Goal: Transaction & Acquisition: Purchase product/service

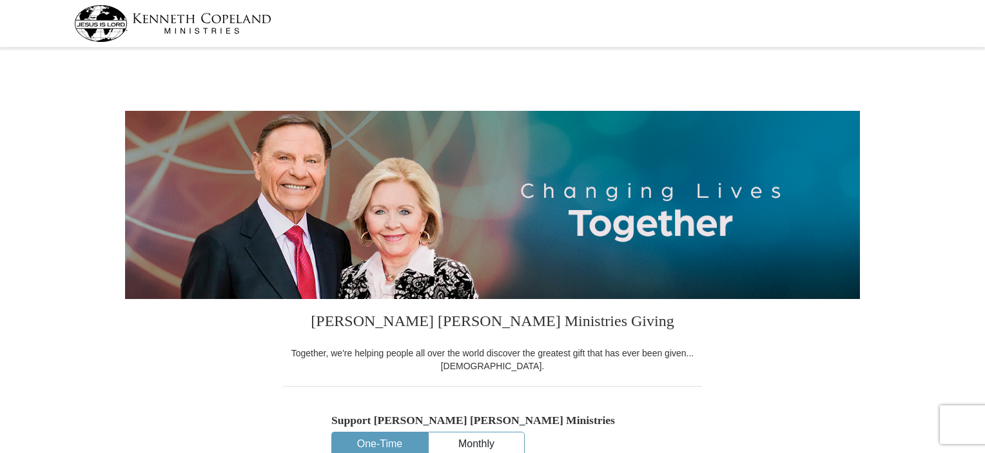
select select "MS"
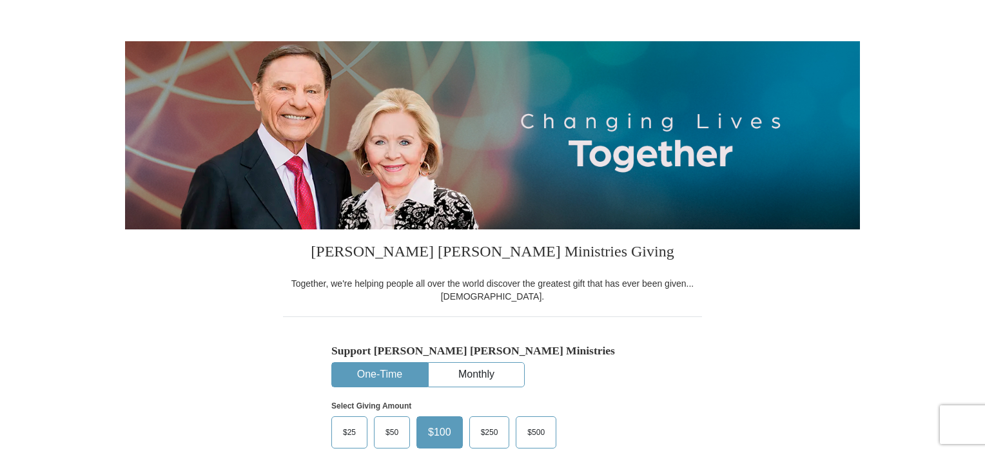
scroll to position [211, 0]
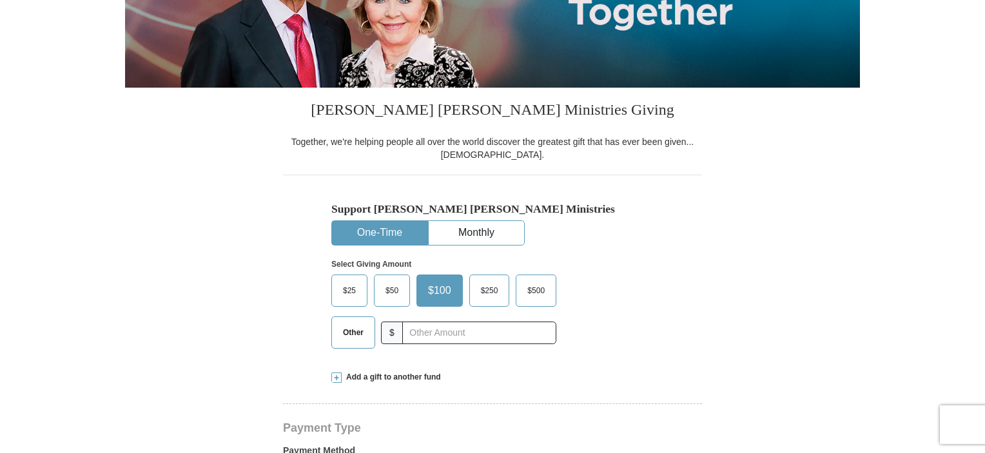
drag, startPoint x: 989, startPoint y: 77, endPoint x: 984, endPoint y: 191, distance: 114.9
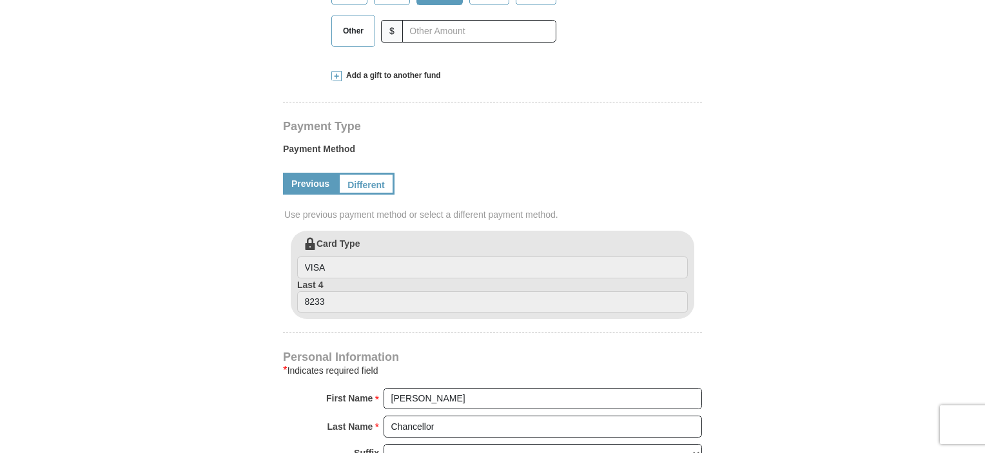
scroll to position [492, 0]
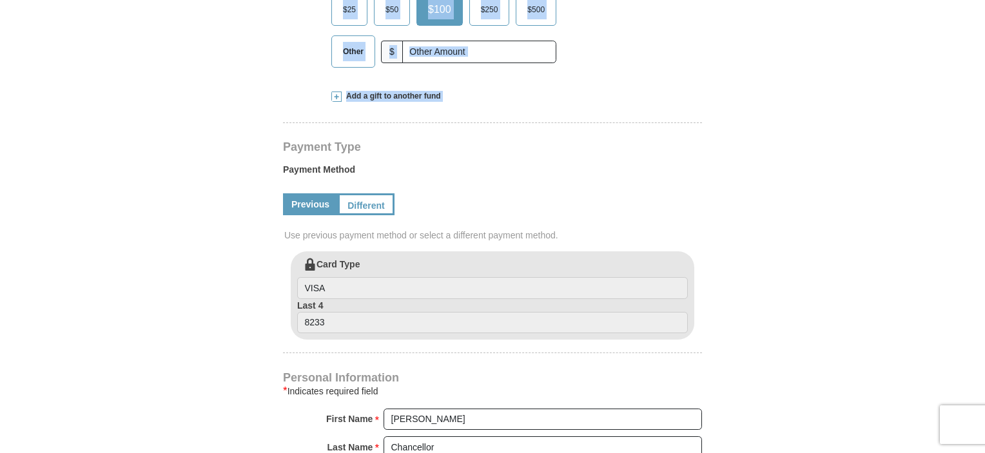
drag, startPoint x: 988, startPoint y: 104, endPoint x: 982, endPoint y: 73, distance: 32.0
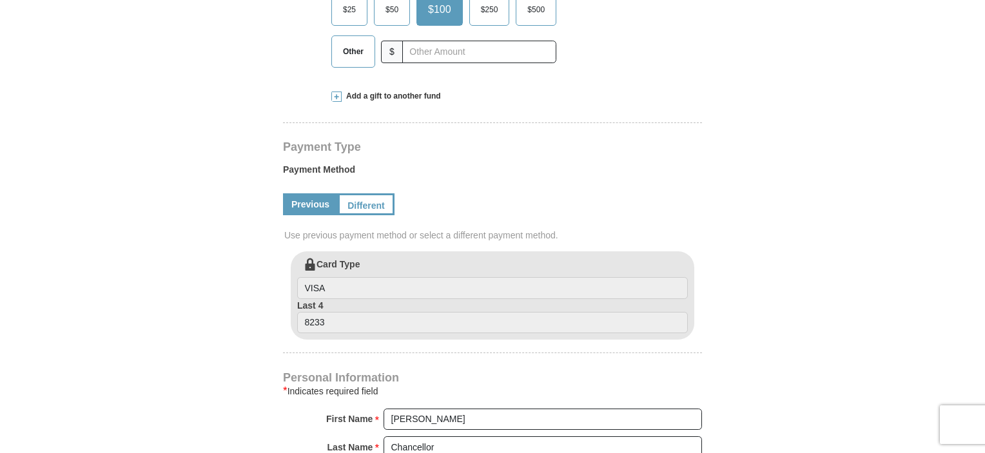
drag, startPoint x: 910, startPoint y: 113, endPoint x: 939, endPoint y: 84, distance: 41.0
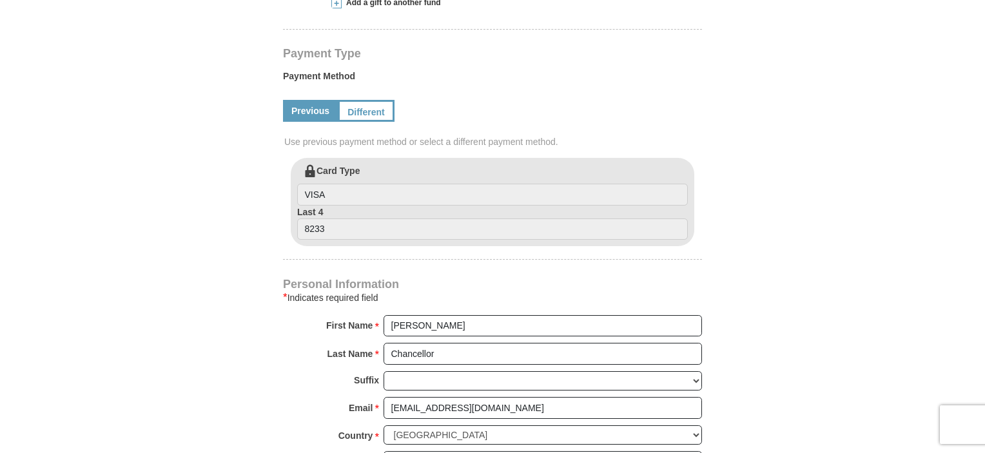
scroll to position [629, 0]
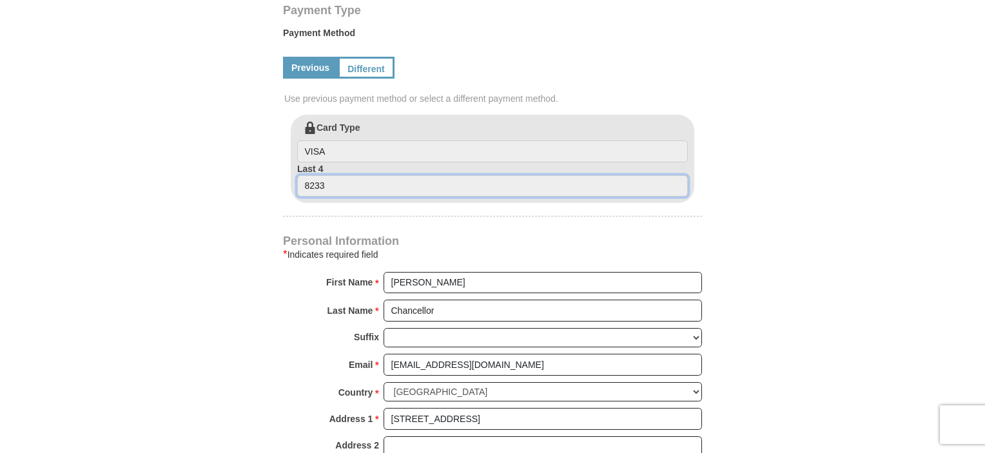
click at [376, 188] on input "8233" at bounding box center [492, 186] width 391 height 22
click at [333, 188] on input "8233" at bounding box center [492, 186] width 391 height 22
click at [326, 182] on input "8233" at bounding box center [492, 186] width 391 height 22
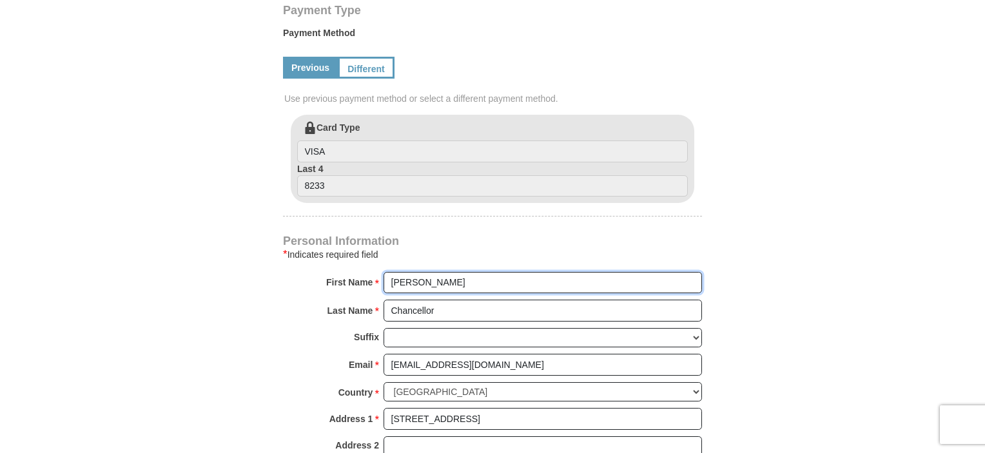
click at [462, 283] on input "[PERSON_NAME]" at bounding box center [543, 283] width 318 height 22
type input "S"
click at [592, 289] on input "First Name *" at bounding box center [543, 283] width 318 height 22
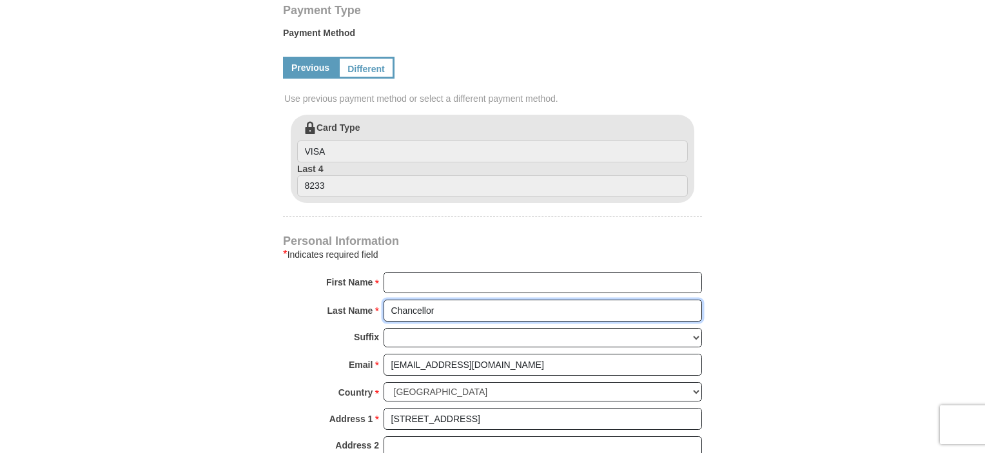
click at [442, 308] on input "Chancellor" at bounding box center [543, 311] width 318 height 22
type input "C"
type input "`"
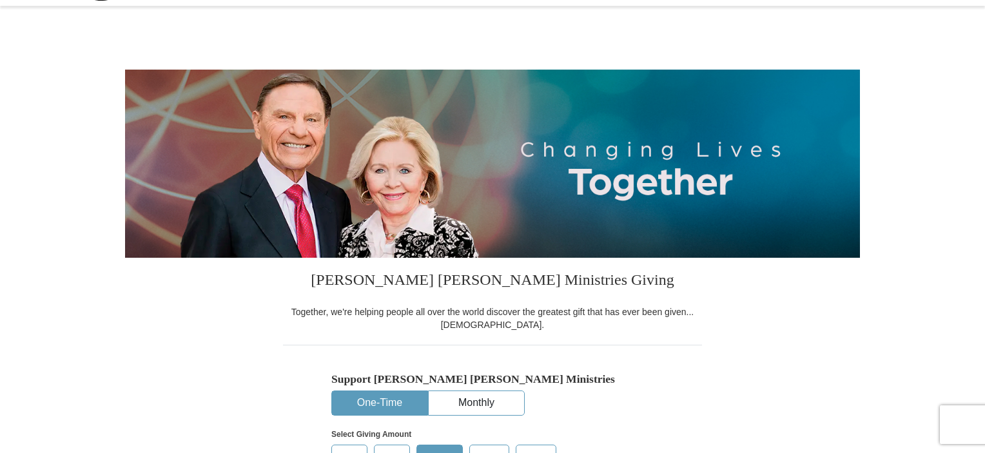
scroll to position [0, 0]
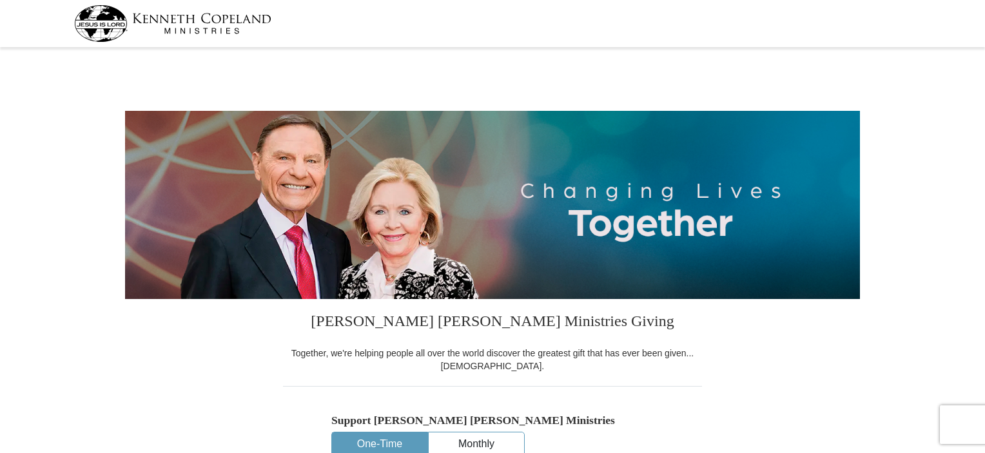
select select "MS"
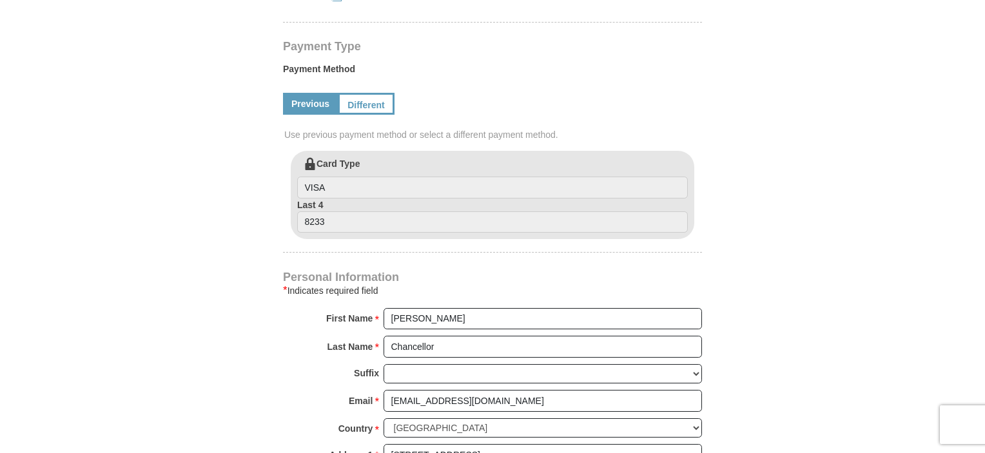
scroll to position [670, 0]
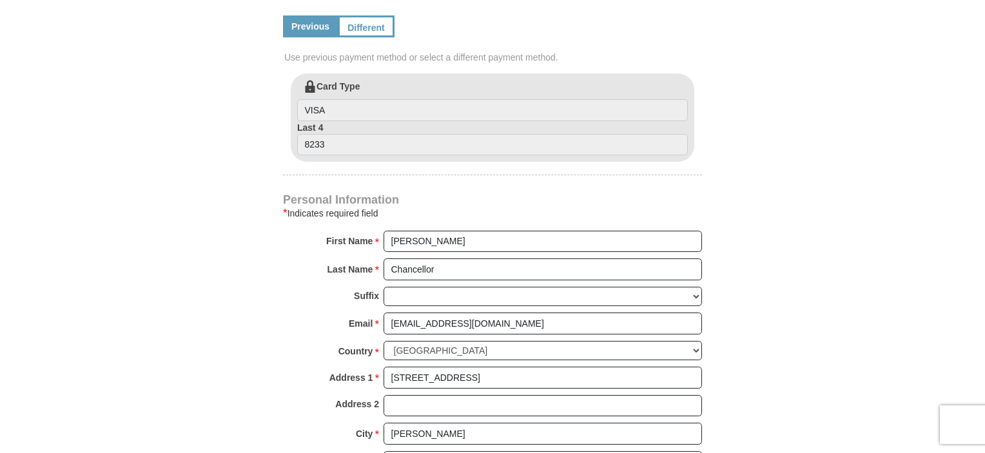
click at [353, 81] on label "Card Type VISA" at bounding box center [492, 100] width 391 height 41
click at [353, 99] on input "VISA" at bounding box center [492, 110] width 391 height 22
click at [327, 112] on input "VISA" at bounding box center [492, 110] width 391 height 22
click at [337, 141] on input "8233" at bounding box center [492, 145] width 391 height 22
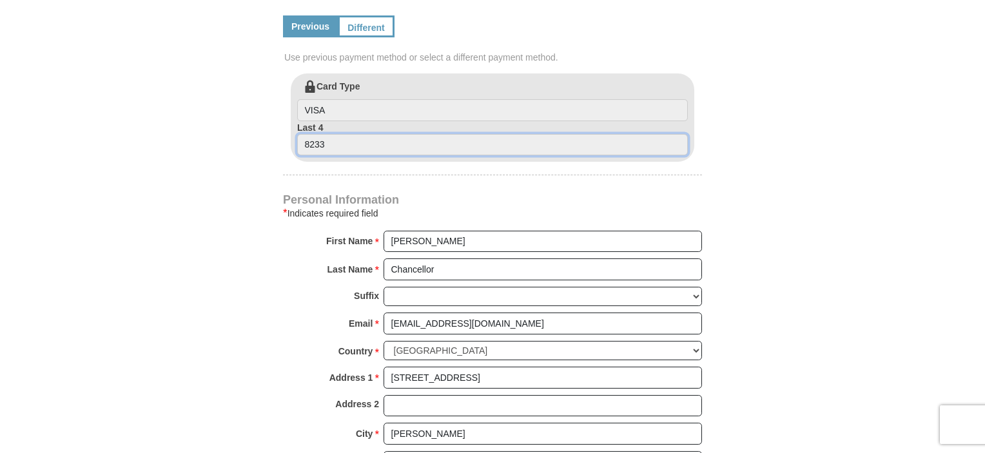
click at [337, 141] on input "8233" at bounding box center [492, 145] width 391 height 22
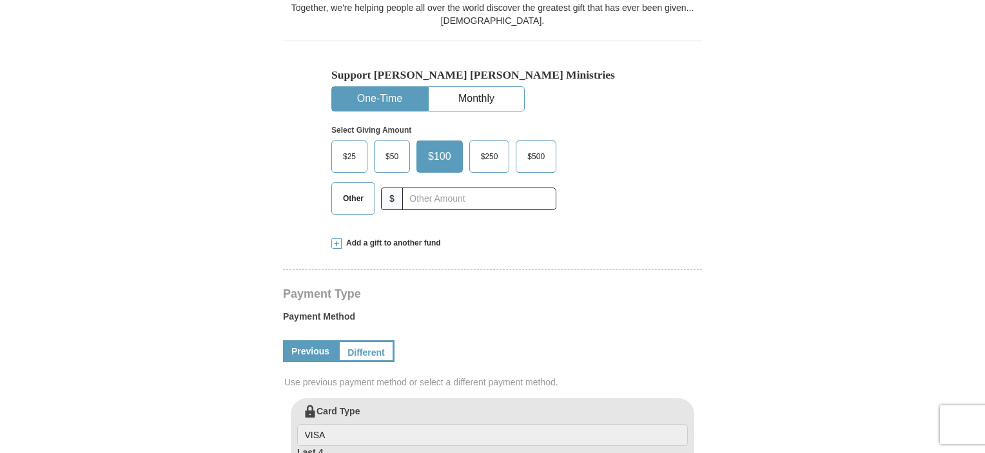
scroll to position [304, 0]
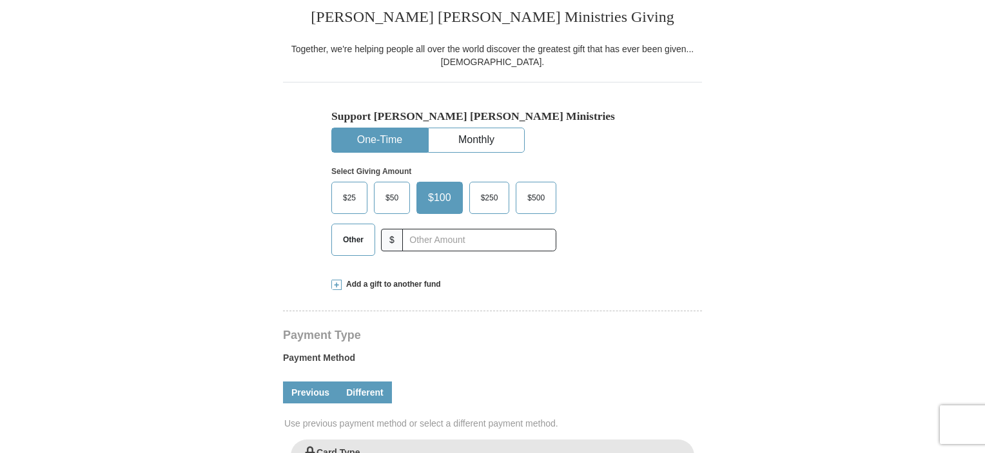
click at [377, 393] on link "Different" at bounding box center [365, 393] width 54 height 22
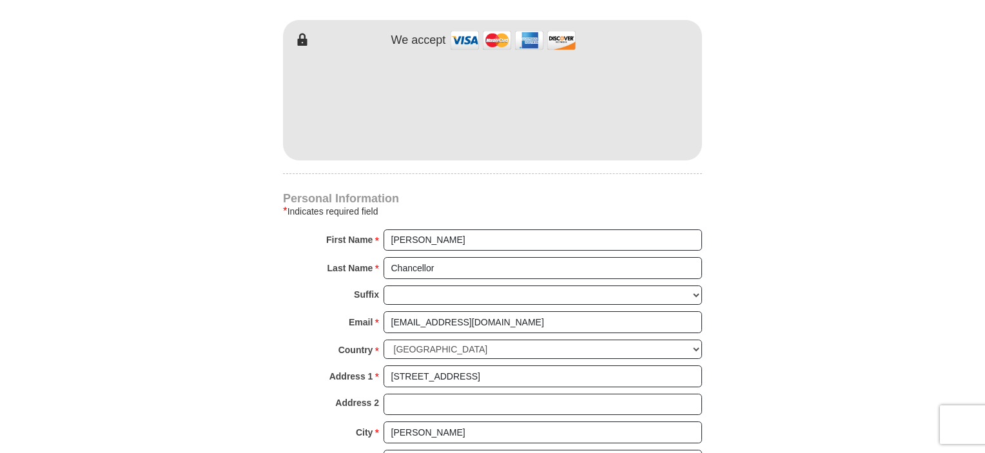
scroll to position [830, 0]
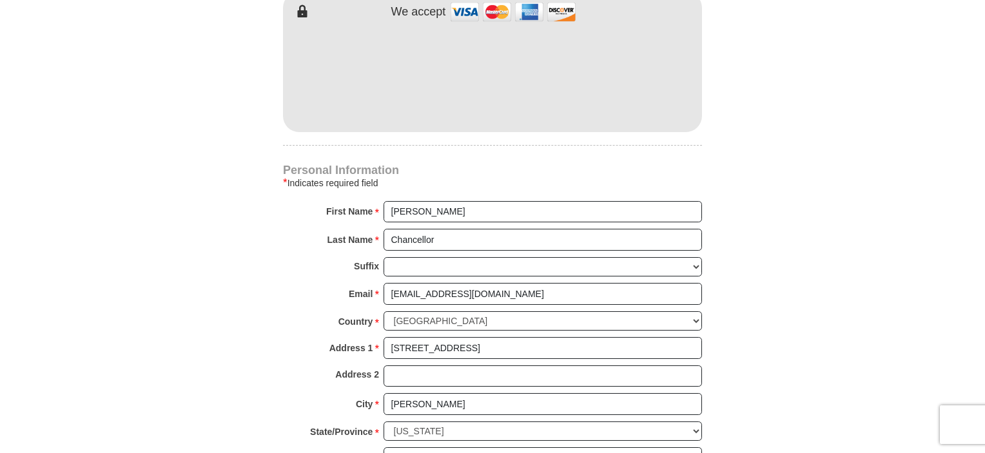
drag, startPoint x: 967, startPoint y: 241, endPoint x: 967, endPoint y: 249, distance: 8.4
click at [967, 249] on body "Kenneth Copeland Ministries Giving Together, we're helping people all over the …" at bounding box center [492, 373] width 985 height 2407
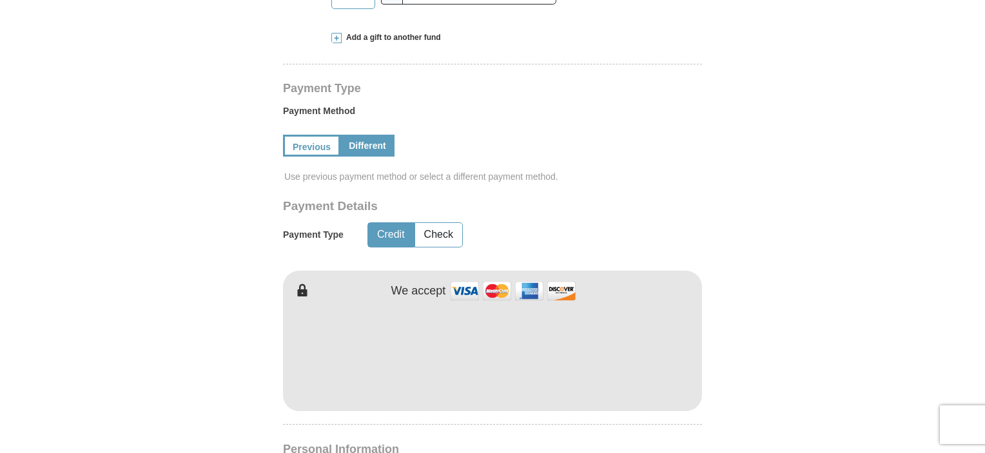
scroll to position [562, 0]
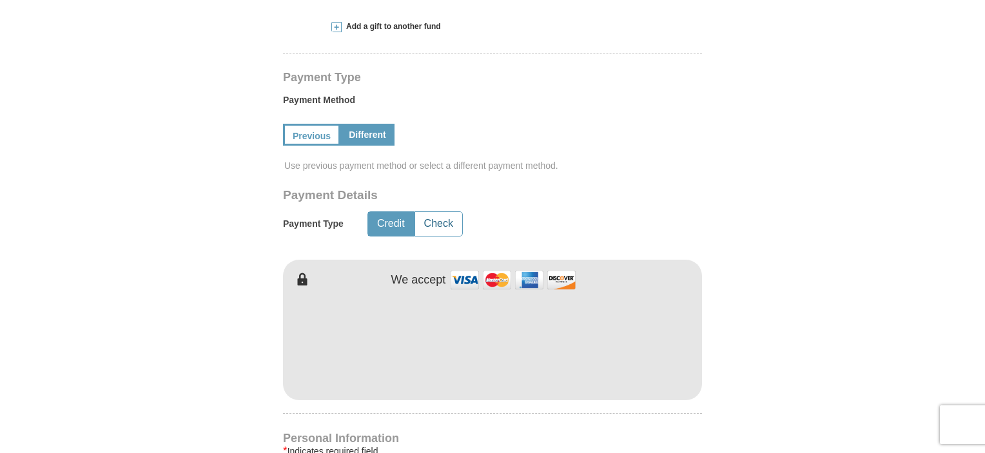
click at [427, 215] on button "Check" at bounding box center [438, 224] width 47 height 24
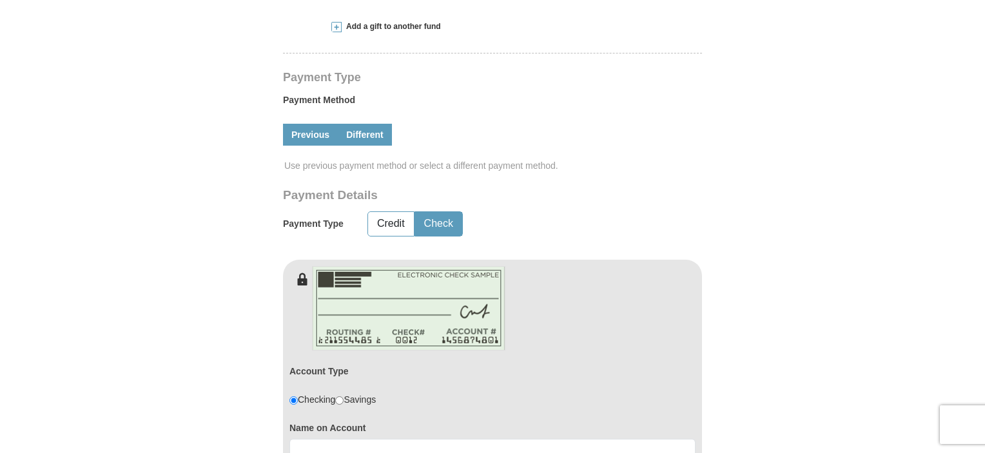
click at [321, 137] on link "Previous" at bounding box center [310, 135] width 55 height 22
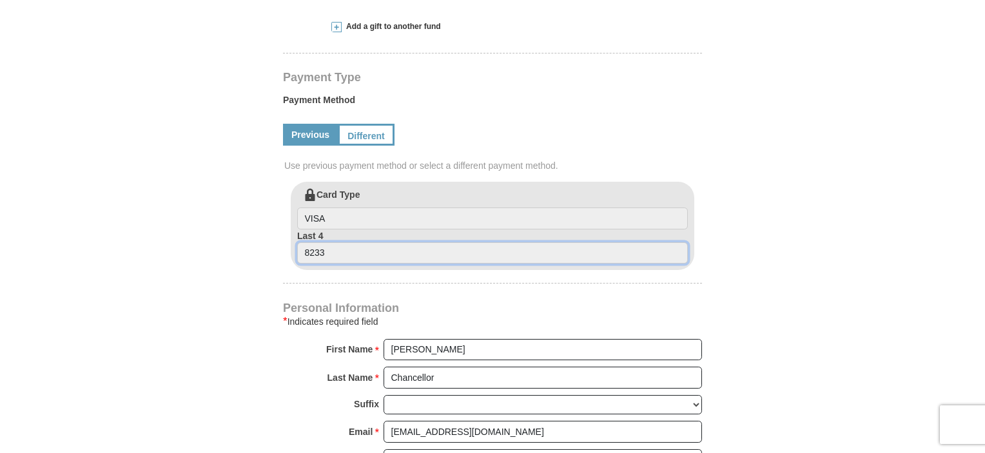
click at [327, 251] on input "8233" at bounding box center [492, 253] width 391 height 22
click at [326, 250] on input "8233" at bounding box center [492, 253] width 391 height 22
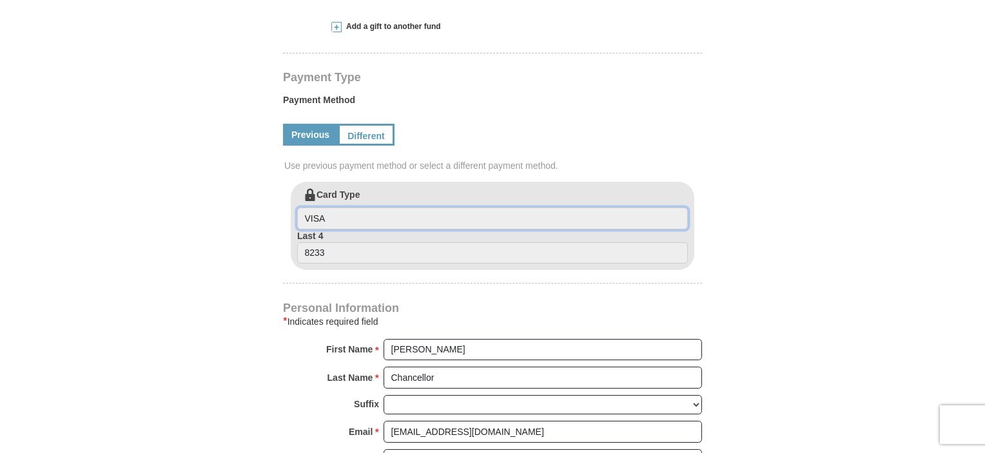
click at [348, 215] on input "VISA" at bounding box center [492, 219] width 391 height 22
click at [309, 193] on icon at bounding box center [306, 191] width 19 height 19
click at [309, 208] on input "VISA" at bounding box center [492, 219] width 391 height 22
click at [309, 193] on icon at bounding box center [306, 191] width 19 height 19
click at [309, 208] on input "VISA" at bounding box center [492, 219] width 391 height 22
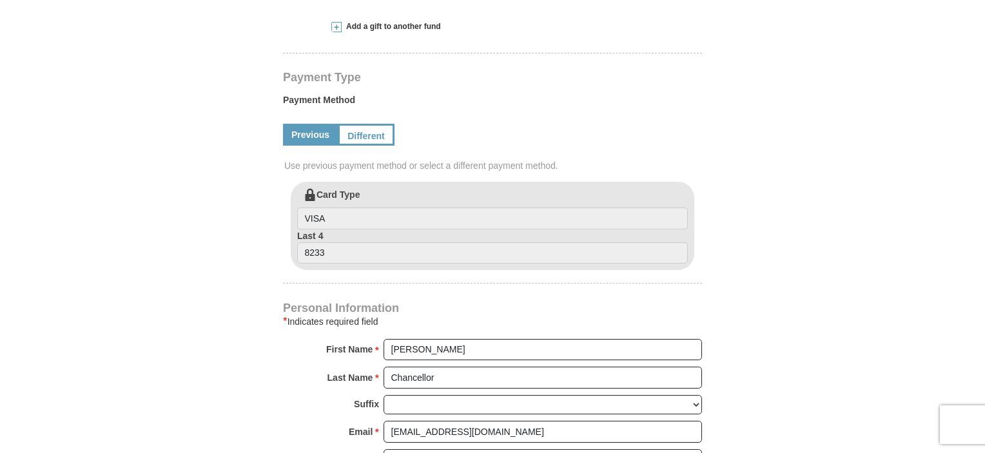
click at [309, 193] on icon at bounding box center [306, 191] width 19 height 19
click at [309, 208] on input "VISA" at bounding box center [492, 219] width 391 height 22
click at [309, 193] on icon at bounding box center [306, 191] width 19 height 19
click at [309, 208] on input "VISA" at bounding box center [492, 219] width 391 height 22
